Goal: Task Accomplishment & Management: Manage account settings

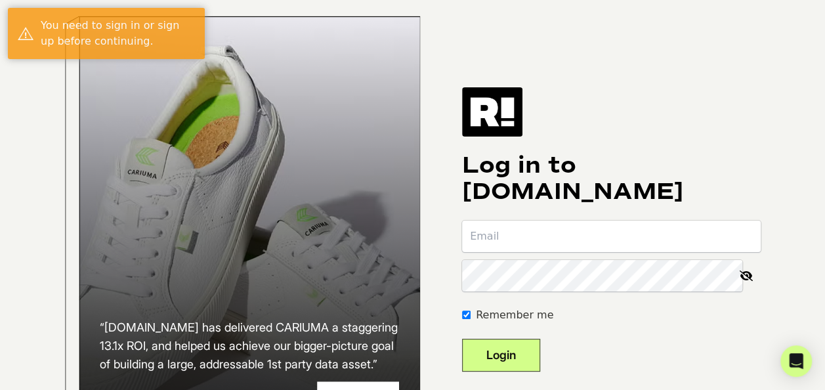
click at [508, 241] on input "email" at bounding box center [611, 235] width 299 height 31
click at [762, 194] on div "“Retention.com has delivered CARIUMA a staggering 13.1x ROI, and helped us achi…" at bounding box center [413, 245] width 748 height 490
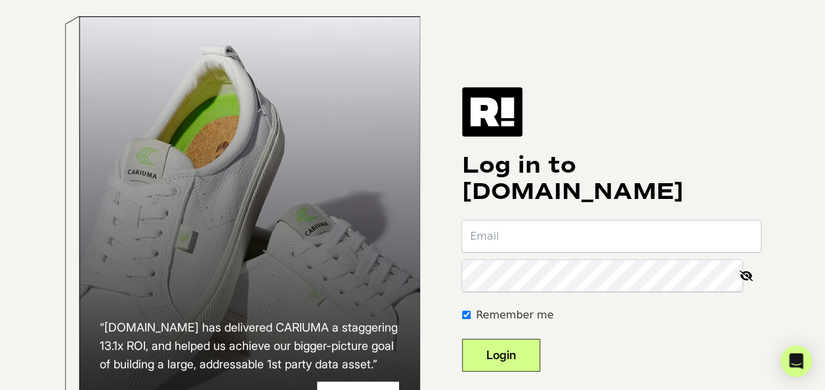
click at [507, 252] on input "email" at bounding box center [611, 235] width 299 height 31
paste input "[PERSON_NAME][EMAIL_ADDRESS][PERSON_NAME][PERSON_NAME][DOMAIN_NAME]"
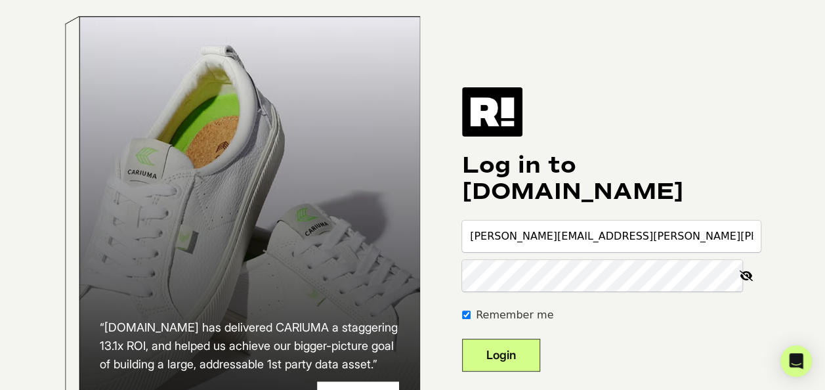
type input "[PERSON_NAME][EMAIL_ADDRESS][PERSON_NAME][PERSON_NAME][DOMAIN_NAME]"
click at [540, 365] on button "Login" at bounding box center [501, 355] width 78 height 33
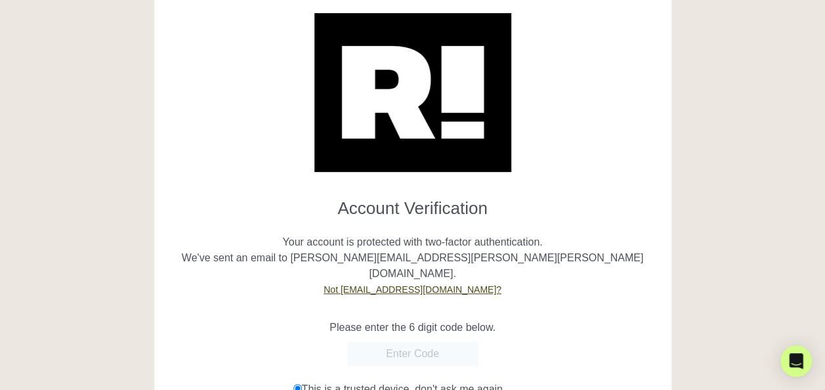
scroll to position [143, 0]
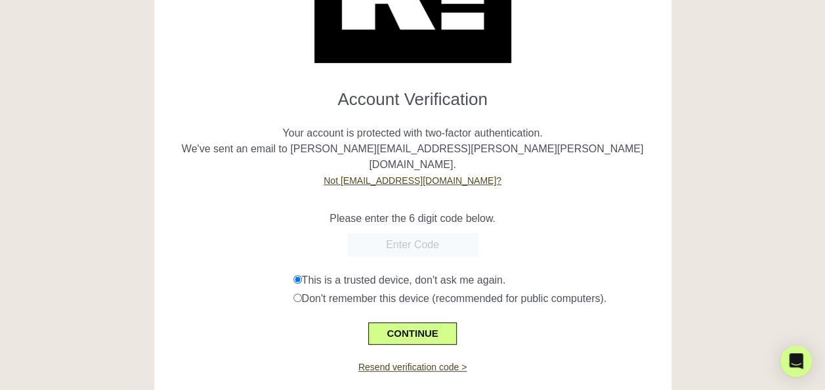
paste input "279382"
type input "279382"
click at [438, 322] on button "CONTINUE" at bounding box center [412, 333] width 88 height 22
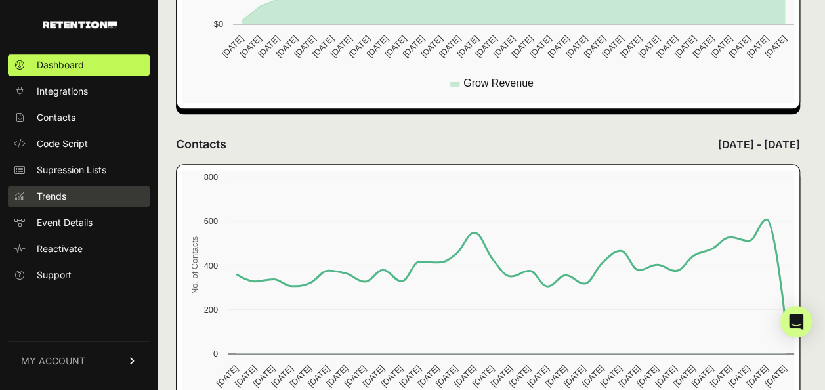
scroll to position [701, 0]
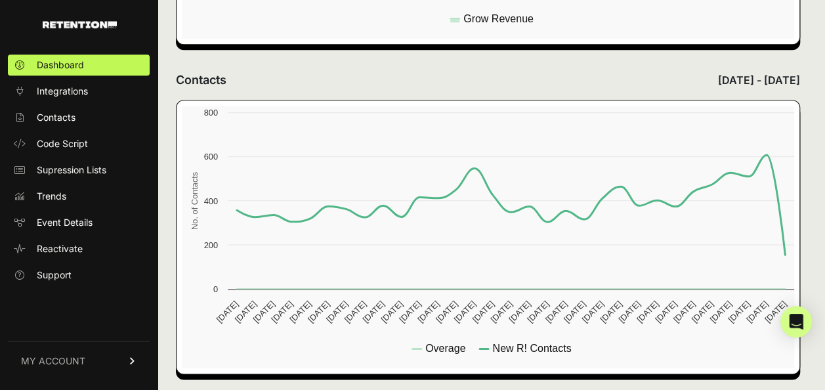
click at [80, 362] on span "MY ACCOUNT" at bounding box center [53, 360] width 64 height 13
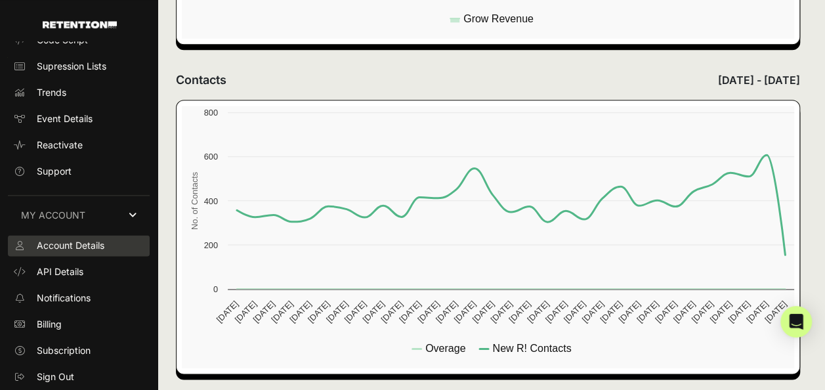
scroll to position [102, 0]
click at [79, 251] on span "Account Details" at bounding box center [71, 246] width 68 height 13
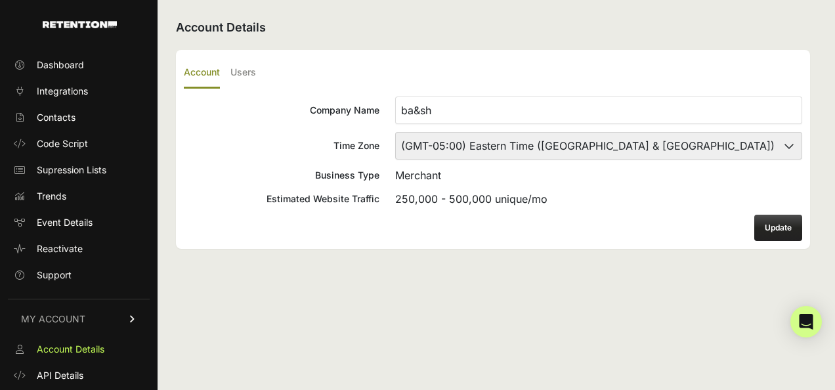
scroll to position [102, 0]
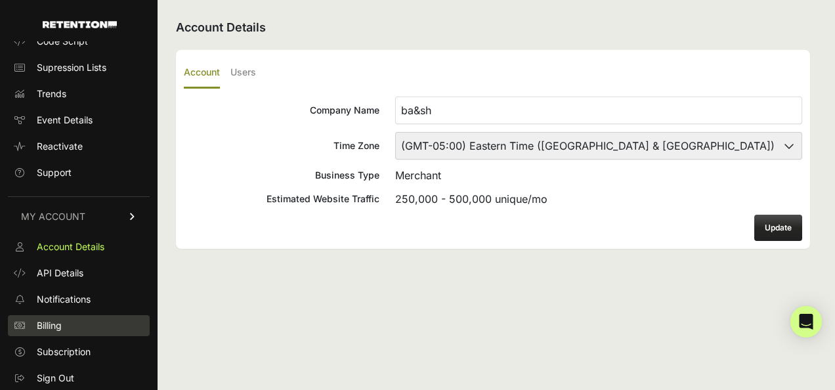
click at [102, 323] on link "Billing" at bounding box center [79, 325] width 142 height 21
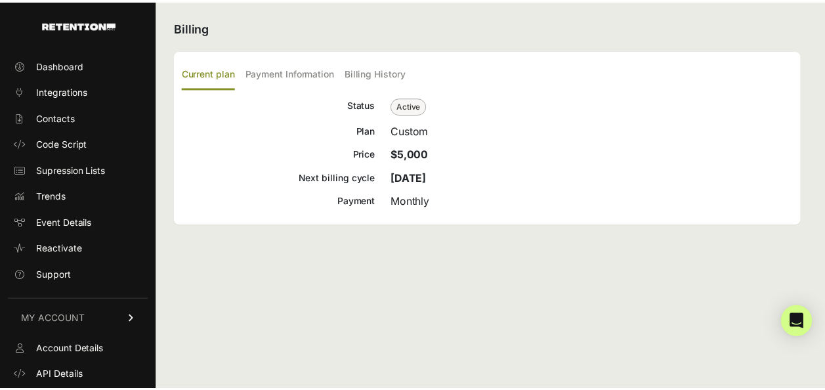
scroll to position [102, 0]
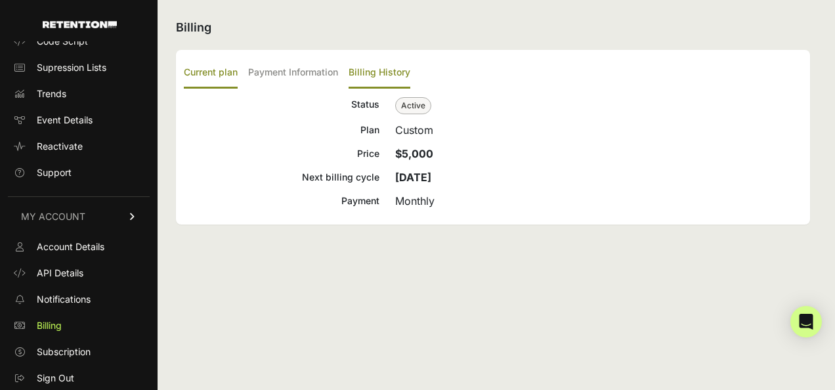
click at [357, 72] on label "Billing History" at bounding box center [379, 73] width 62 height 31
click at [0, 0] on input "Billing History" at bounding box center [0, 0] width 0 height 0
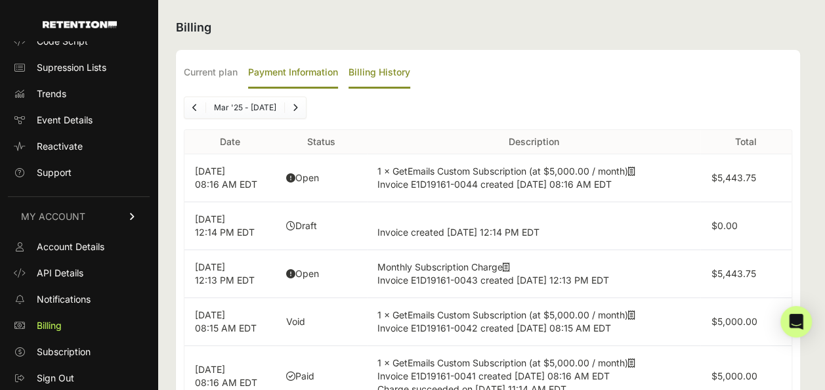
click at [288, 80] on label "Payment Information" at bounding box center [293, 73] width 90 height 31
click at [0, 0] on input "Payment Information" at bounding box center [0, 0] width 0 height 0
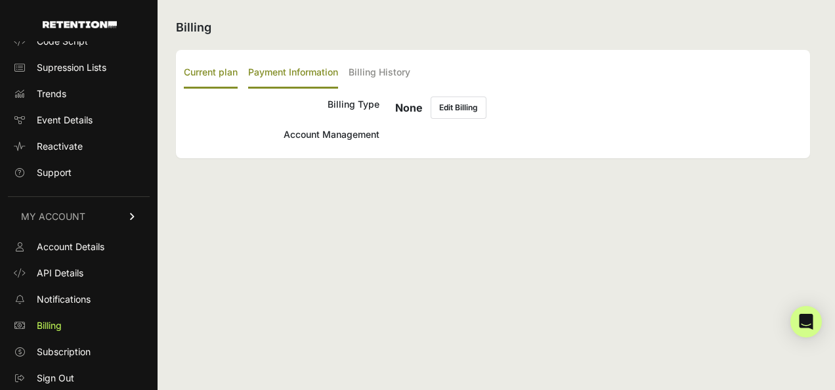
click at [209, 70] on label "Current plan" at bounding box center [211, 73] width 54 height 31
click at [0, 0] on input "Current plan" at bounding box center [0, 0] width 0 height 0
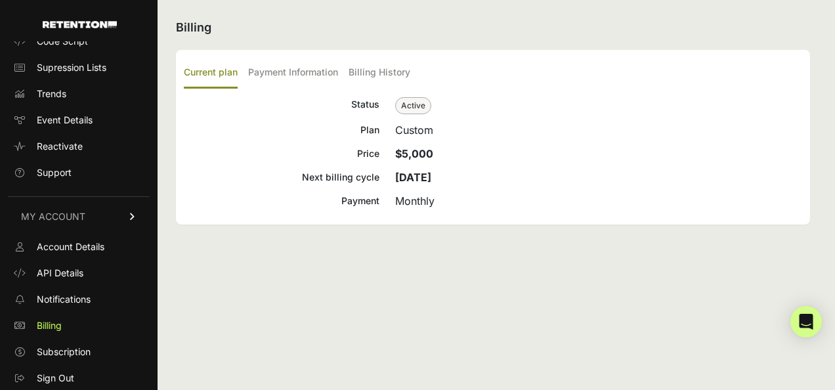
click at [403, 138] on div "Status Active Plan Custom Price $5,000 Next billing cycle [DATE] Payment Monthly" at bounding box center [493, 152] width 618 height 112
click at [73, 343] on link "Subscription" at bounding box center [79, 351] width 142 height 21
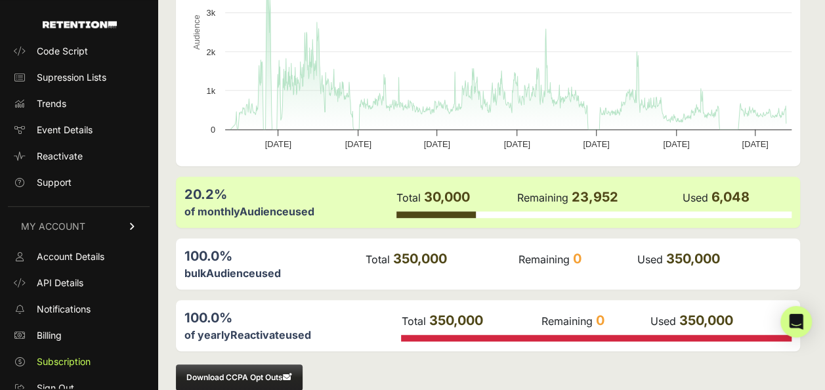
scroll to position [102, 0]
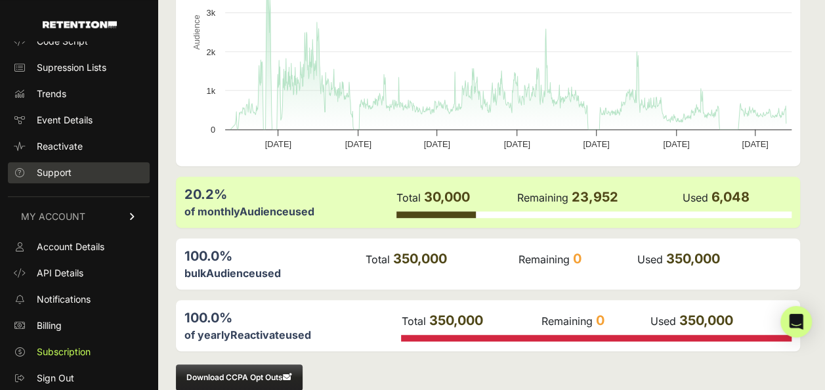
click at [84, 170] on link "Support" at bounding box center [79, 172] width 142 height 21
click at [78, 164] on link "Support" at bounding box center [79, 172] width 142 height 21
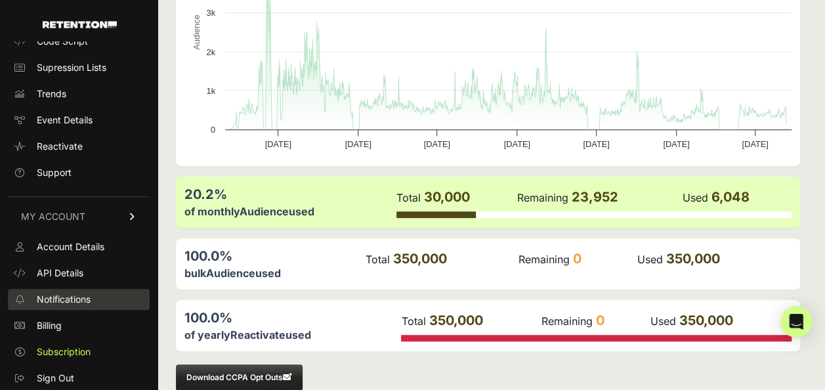
click at [68, 305] on span "Notifications" at bounding box center [64, 299] width 54 height 13
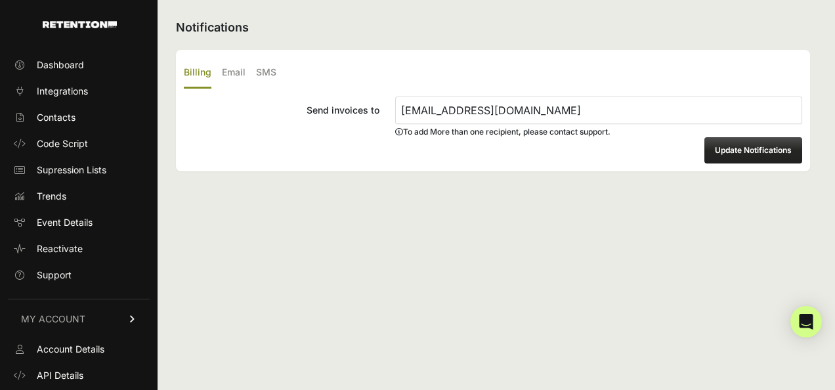
scroll to position [102, 0]
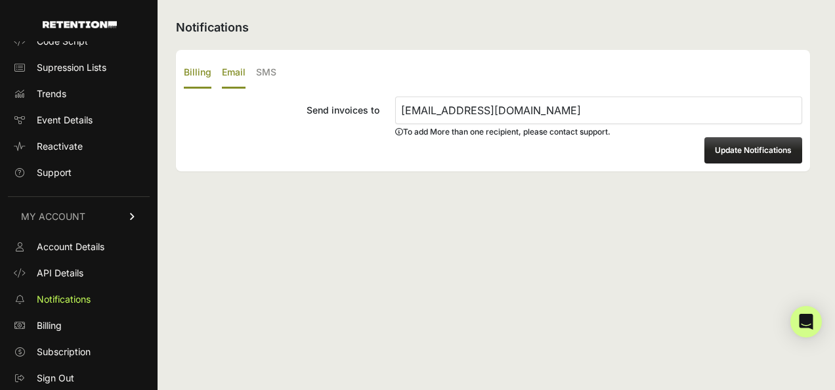
click at [241, 75] on label "Email" at bounding box center [234, 73] width 24 height 31
click at [0, 0] on input "Email" at bounding box center [0, 0] width 0 height 0
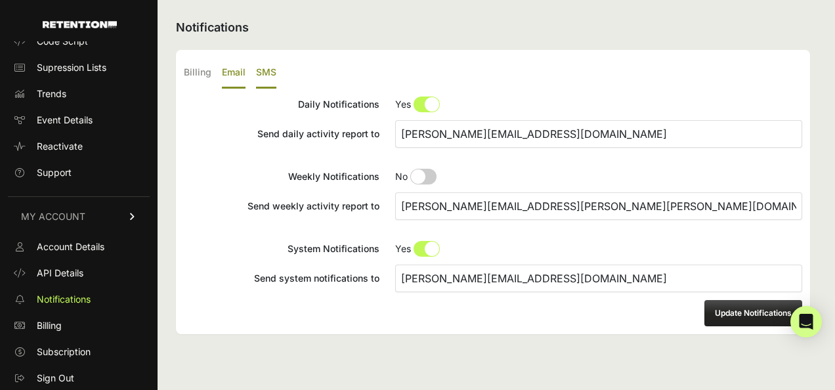
click at [266, 70] on label "SMS" at bounding box center [266, 73] width 20 height 31
click at [0, 0] on input "SMS" at bounding box center [0, 0] width 0 height 0
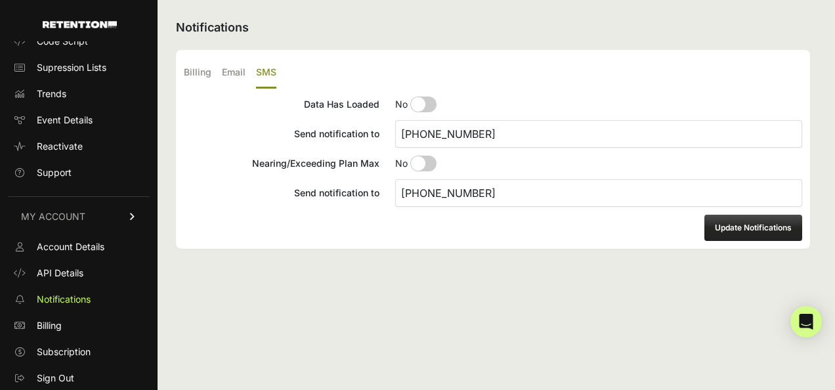
click at [245, 76] on ul "Billing Email SMS" at bounding box center [493, 73] width 618 height 31
click at [235, 75] on label "Email" at bounding box center [234, 73] width 24 height 31
click at [0, 0] on input "Email" at bounding box center [0, 0] width 0 height 0
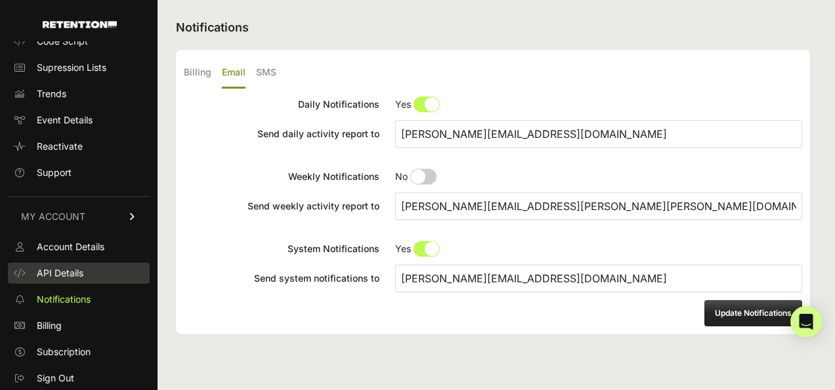
click at [83, 281] on link "API Details" at bounding box center [79, 272] width 142 height 21
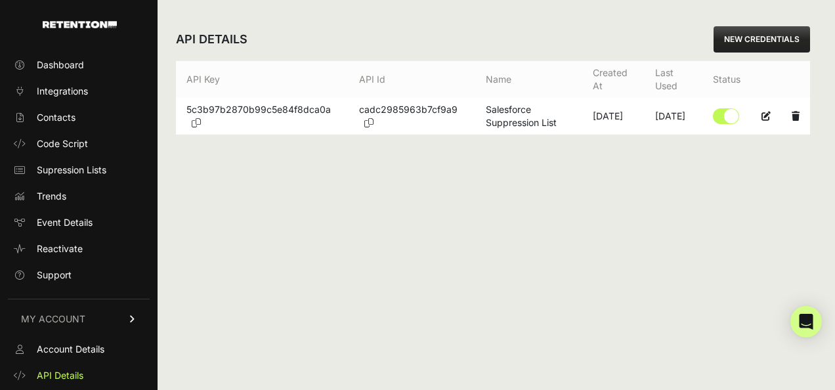
scroll to position [102, 0]
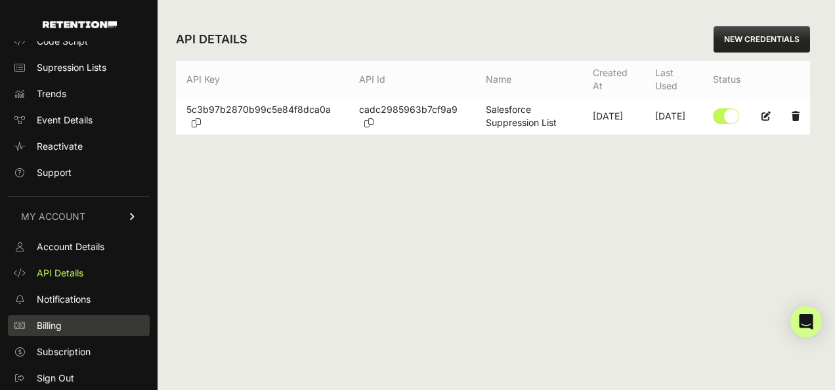
click at [88, 320] on link "Billing" at bounding box center [79, 325] width 142 height 21
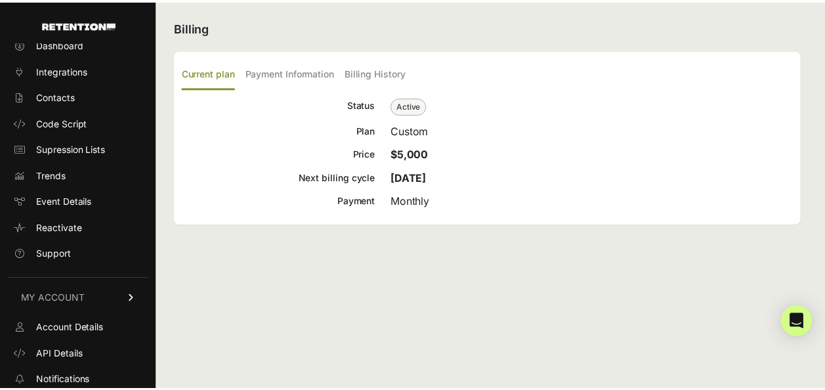
scroll to position [102, 0]
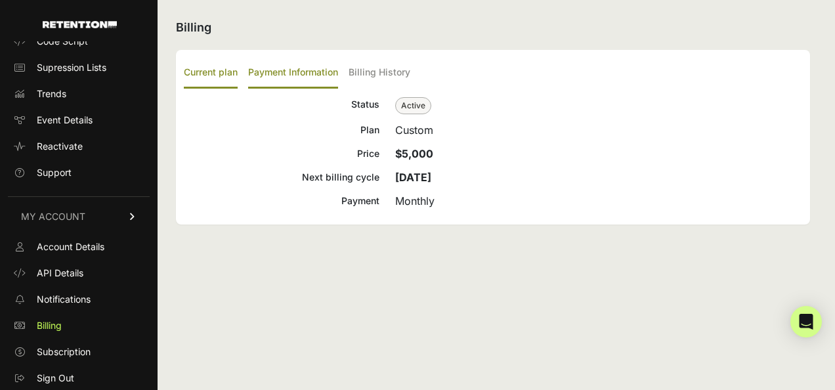
click at [334, 62] on label "Payment Information" at bounding box center [293, 73] width 90 height 31
click at [0, 0] on input "Payment Information" at bounding box center [0, 0] width 0 height 0
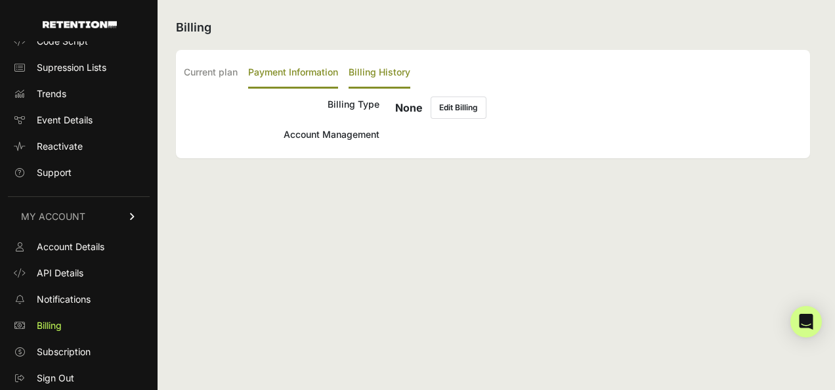
click at [377, 66] on label "Billing History" at bounding box center [379, 73] width 62 height 31
click at [0, 0] on input "Billing History" at bounding box center [0, 0] width 0 height 0
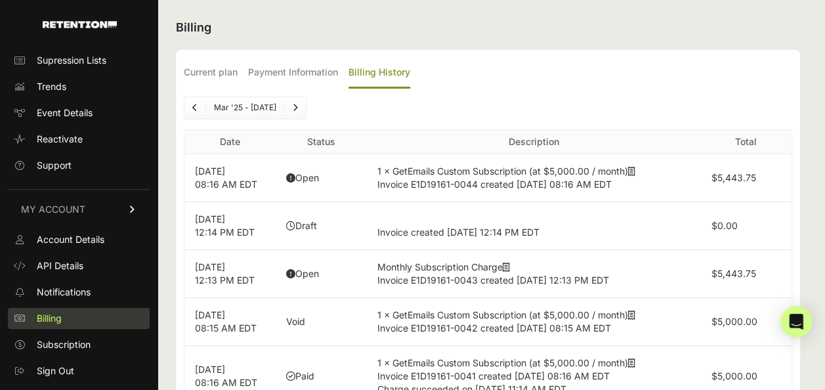
scroll to position [102, 0]
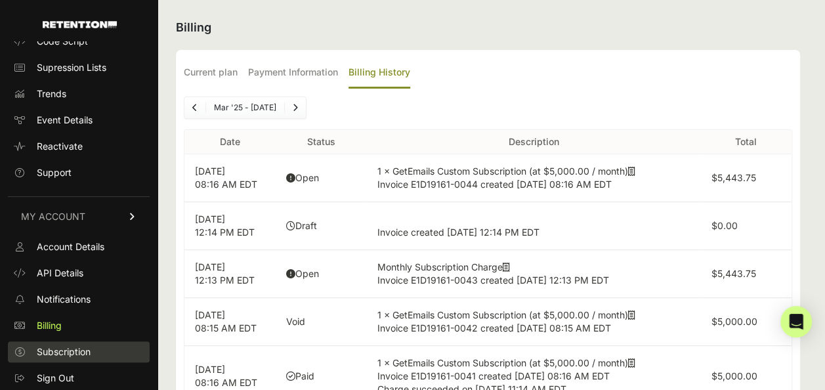
click at [89, 348] on span "Subscription" at bounding box center [64, 351] width 54 height 13
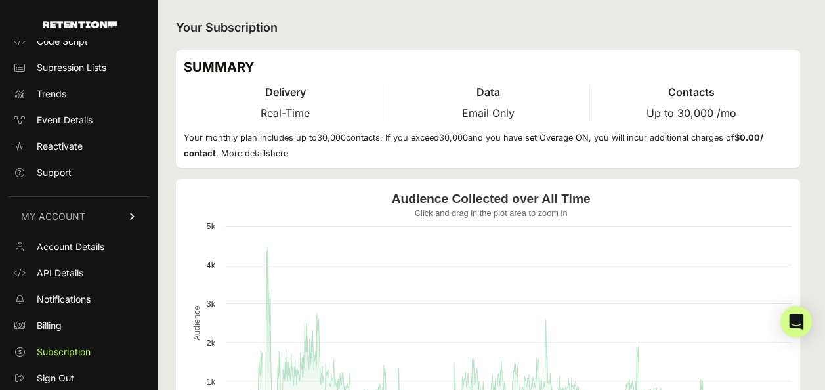
drag, startPoint x: 333, startPoint y: 172, endPoint x: 301, endPoint y: 168, distance: 33.0
click at [301, 168] on div "Your Subscription SUMMARY Delivery Real-Time Data Email Only Contacts Up to 30,…" at bounding box center [487, 352] width 661 height 705
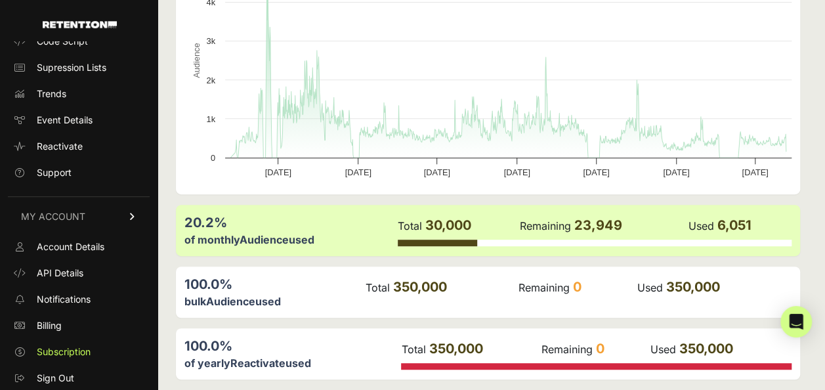
scroll to position [261, 0]
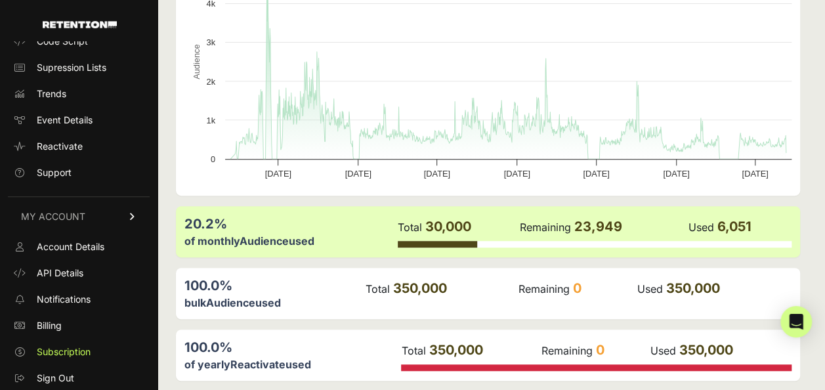
click at [358, 308] on div "bulk Audience used" at bounding box center [274, 303] width 180 height 16
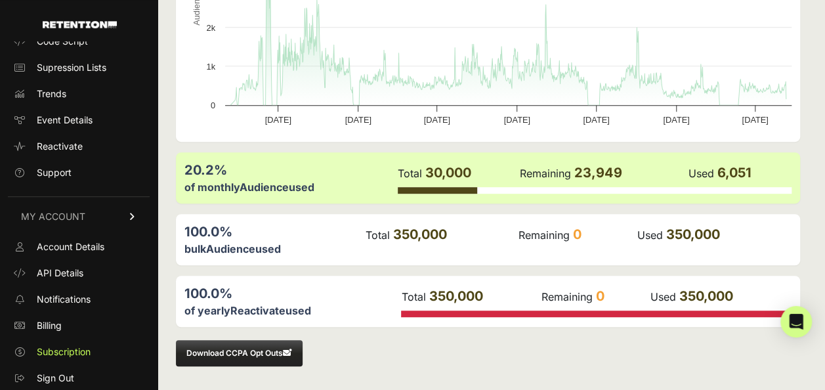
click at [366, 316] on div "of yearly Reactivate used" at bounding box center [291, 310] width 215 height 16
click at [248, 347] on button "Download CCPA Opt Outs" at bounding box center [239, 353] width 127 height 26
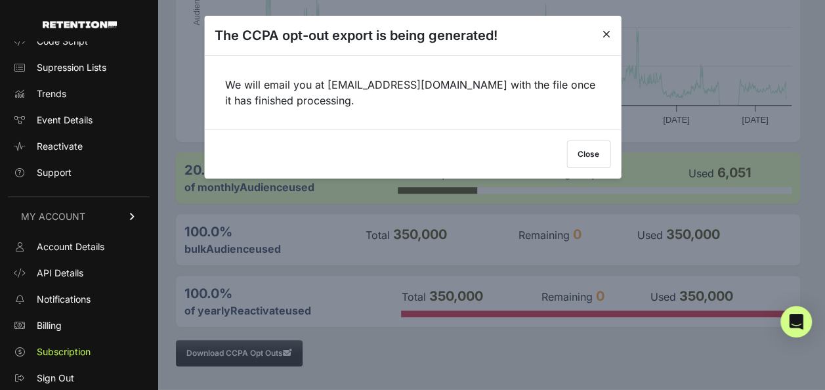
click at [587, 152] on button "Close" at bounding box center [588, 154] width 44 height 28
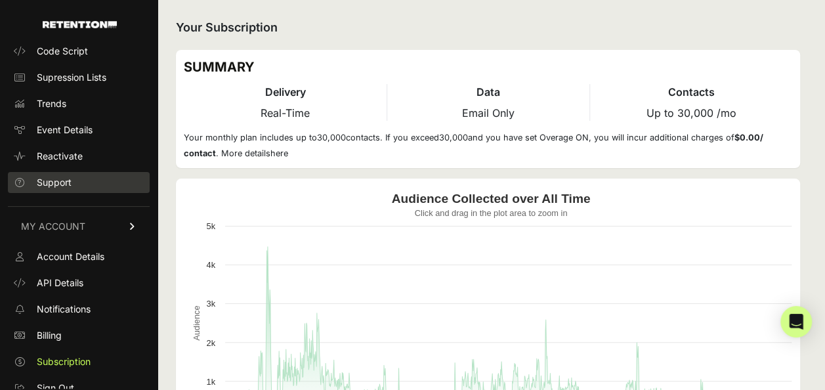
scroll to position [102, 0]
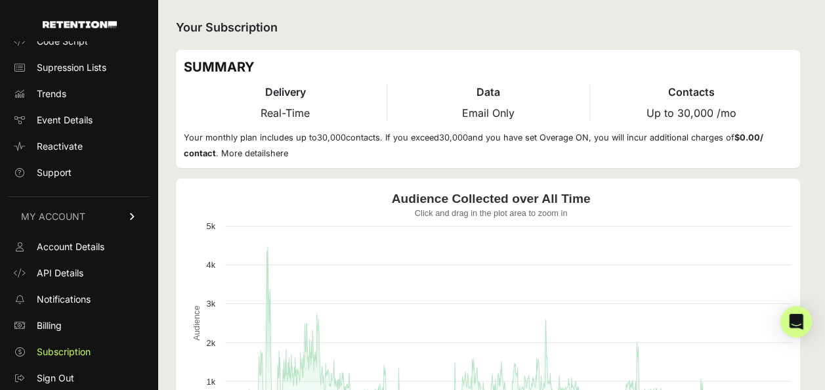
click at [169, 164] on div "Your Subscription SUMMARY Delivery Real-Time Data Email Only Contacts Up to 30,…" at bounding box center [487, 352] width 661 height 705
click at [75, 217] on span "MY ACCOUNT" at bounding box center [53, 216] width 64 height 13
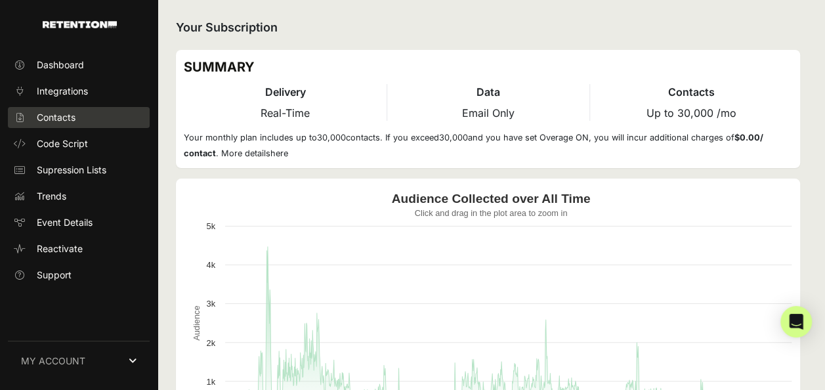
scroll to position [0, 0]
click at [64, 127] on link "Contacts" at bounding box center [79, 117] width 142 height 21
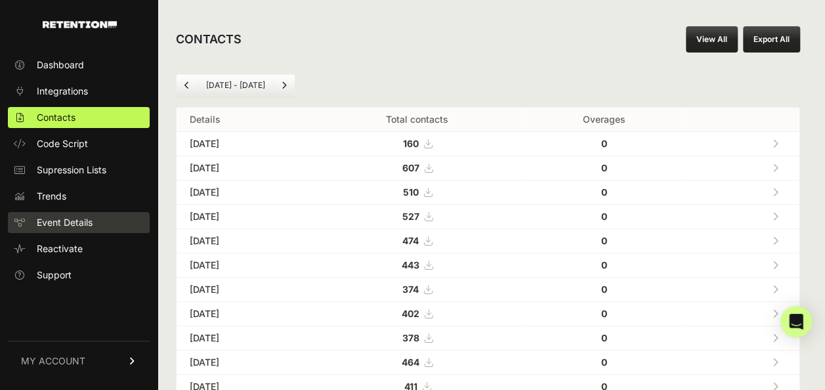
click at [73, 220] on span "Event Details" at bounding box center [65, 222] width 56 height 13
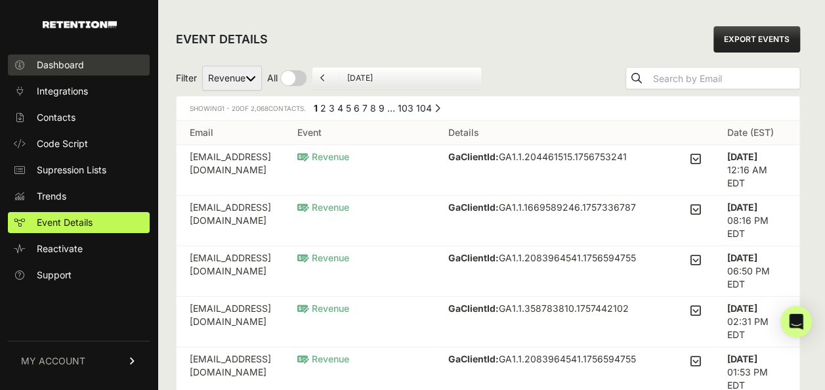
click at [79, 61] on span "Dashboard" at bounding box center [60, 64] width 47 height 13
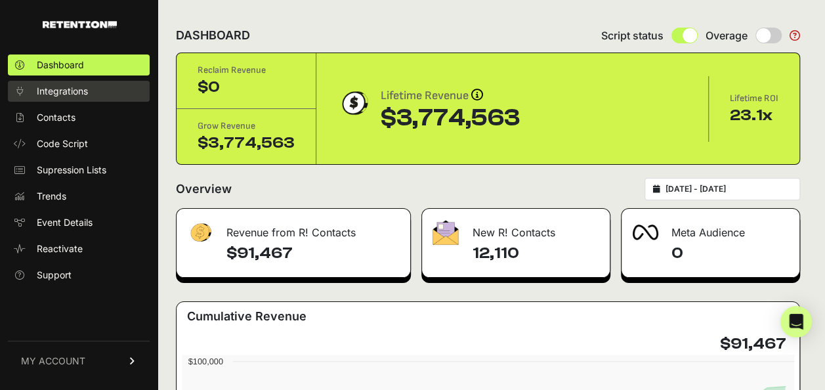
click at [56, 97] on span "Integrations" at bounding box center [62, 91] width 51 height 13
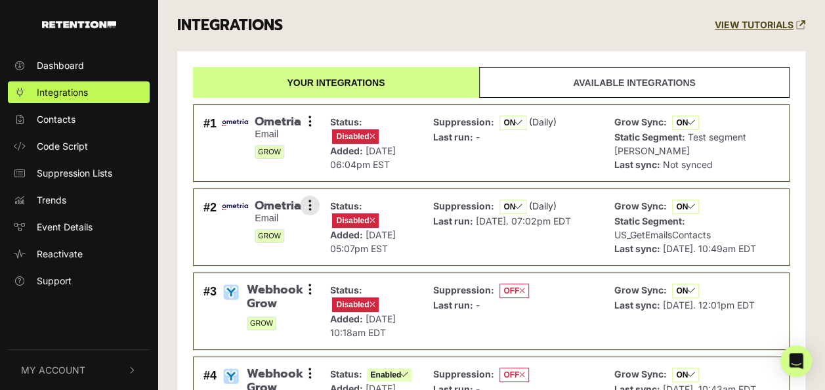
scroll to position [19, 0]
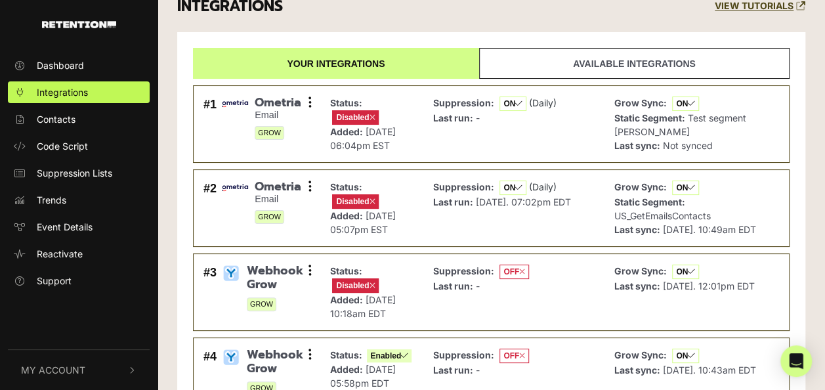
click at [543, 62] on link "Available integrations" at bounding box center [634, 63] width 310 height 31
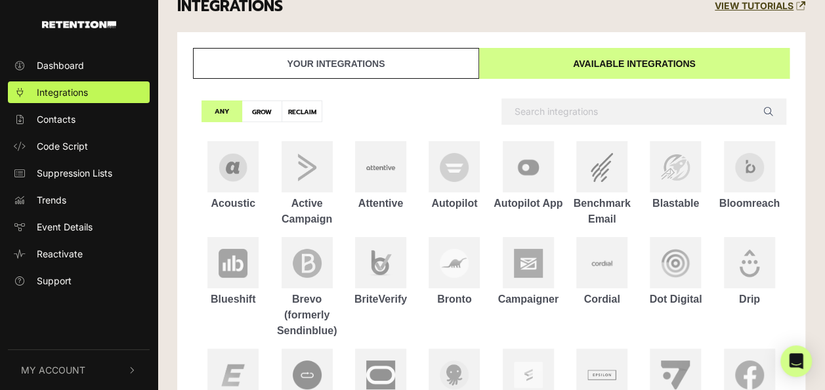
click at [391, 65] on link "Your integrations" at bounding box center [336, 63] width 286 height 31
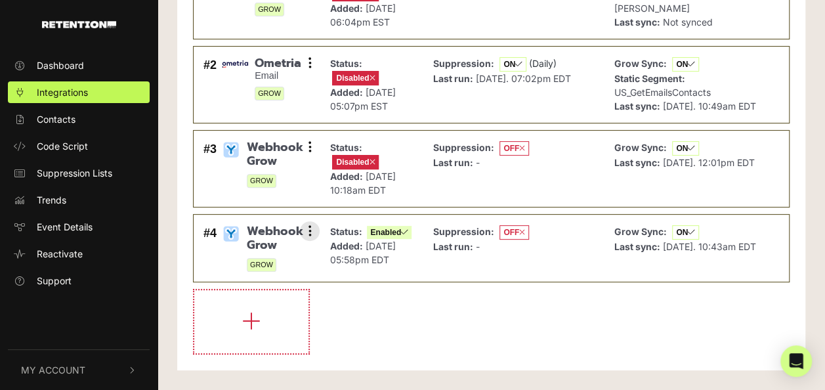
scroll to position [0, 0]
